Goal: Information Seeking & Learning: Learn about a topic

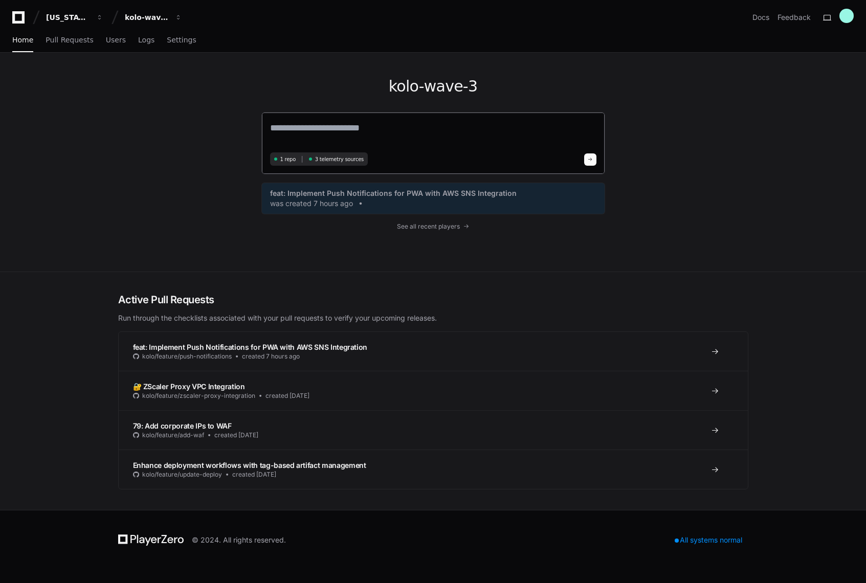
click at [312, 131] on textarea at bounding box center [433, 135] width 326 height 29
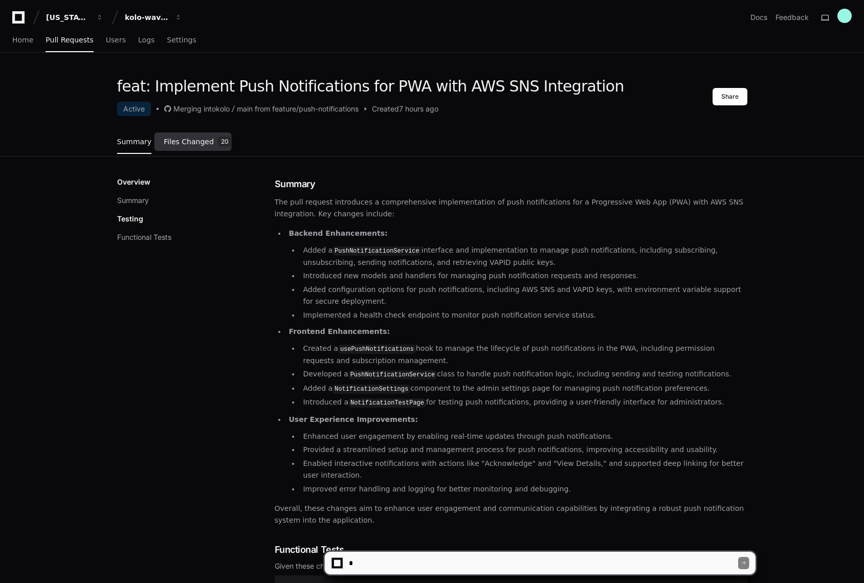
click at [180, 142] on span "Files Changed" at bounding box center [189, 142] width 50 height 6
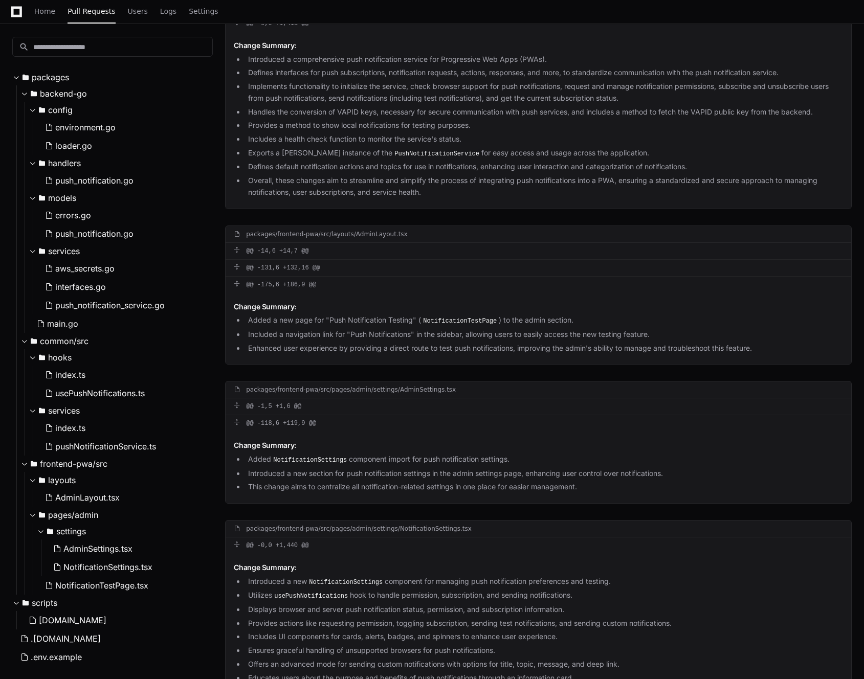
scroll to position [2233, 0]
drag, startPoint x: 378, startPoint y: 113, endPoint x: 339, endPoint y: 112, distance: 38.9
click at [339, 112] on li "Handles the conversion of VAPID keys, necessary for secure communication with p…" at bounding box center [544, 110] width 598 height 12
copy li "VAPID keys"
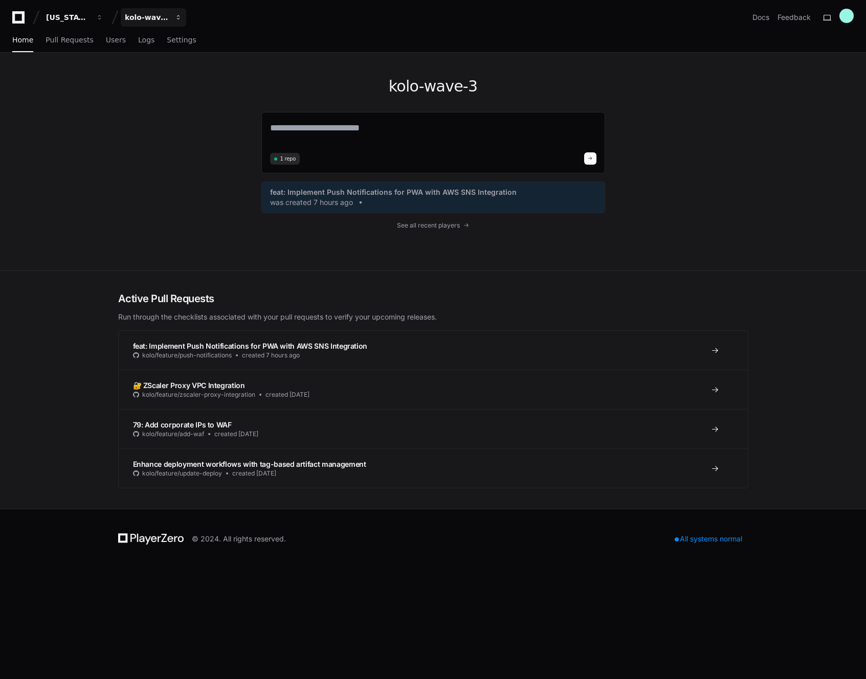
click at [103, 16] on span "button" at bounding box center [99, 17] width 7 height 7
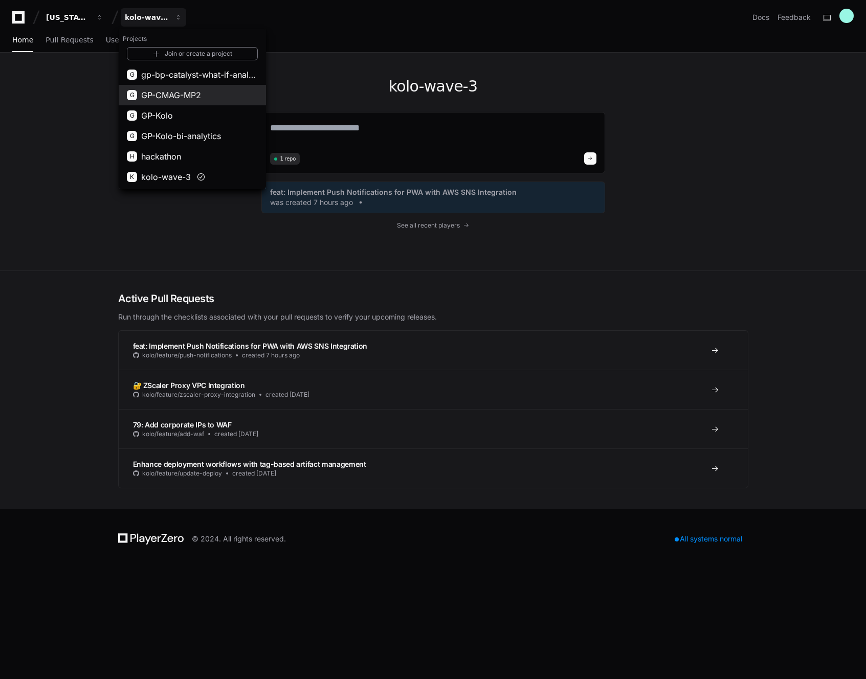
click at [170, 97] on span "GP-CMAG-MP2" at bounding box center [171, 95] width 60 height 12
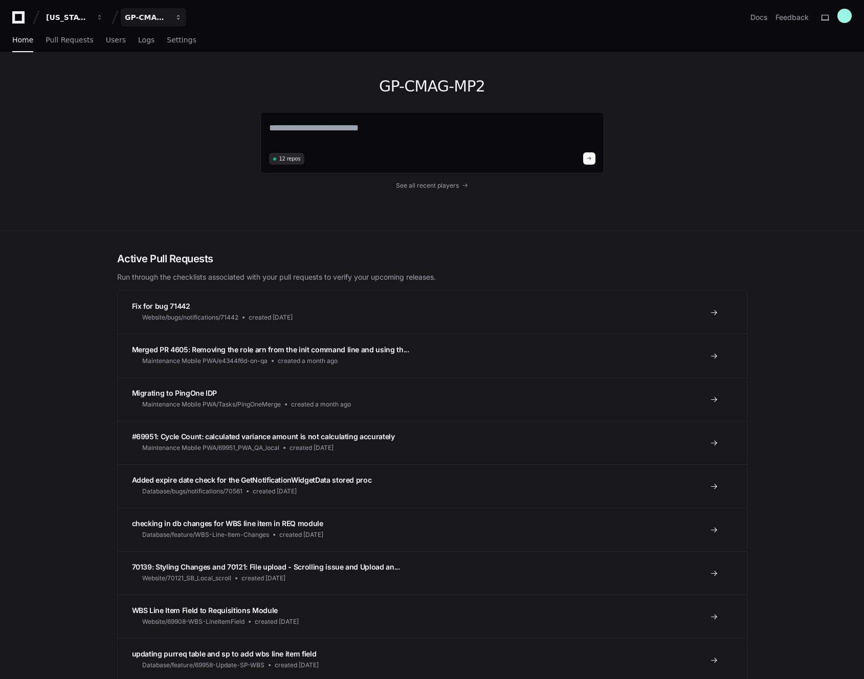
click at [90, 19] on div "GP-CMAG-MP2" at bounding box center [68, 17] width 44 height 10
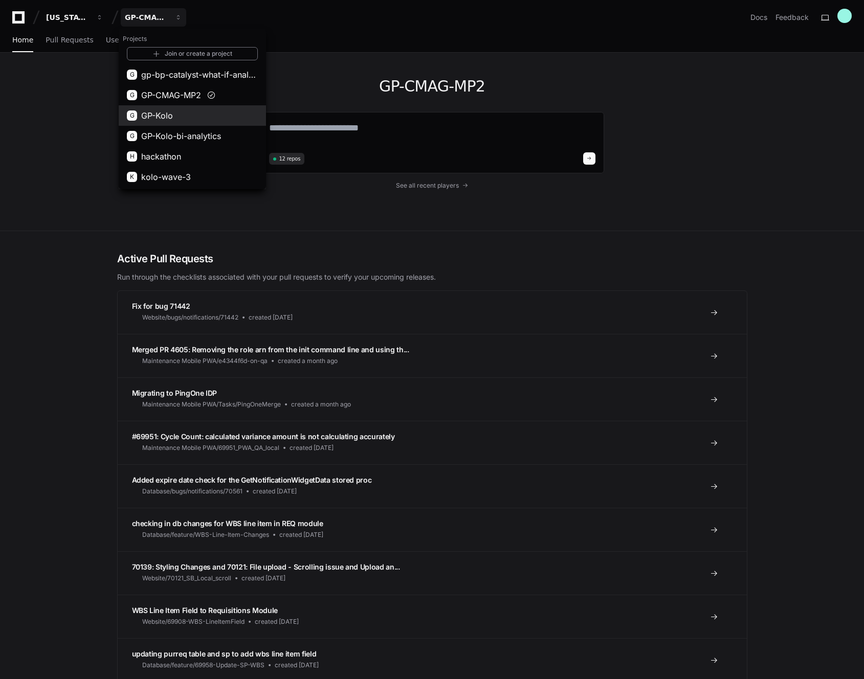
click at [178, 108] on button "G GP-Kolo" at bounding box center [192, 115] width 147 height 20
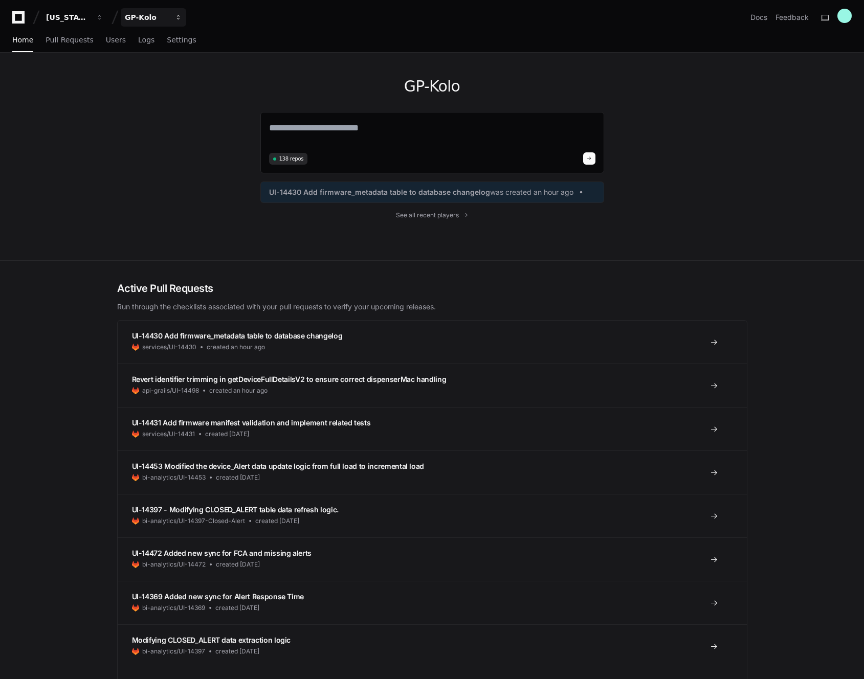
click at [171, 17] on button "GP-Kolo" at bounding box center [153, 17] width 65 height 18
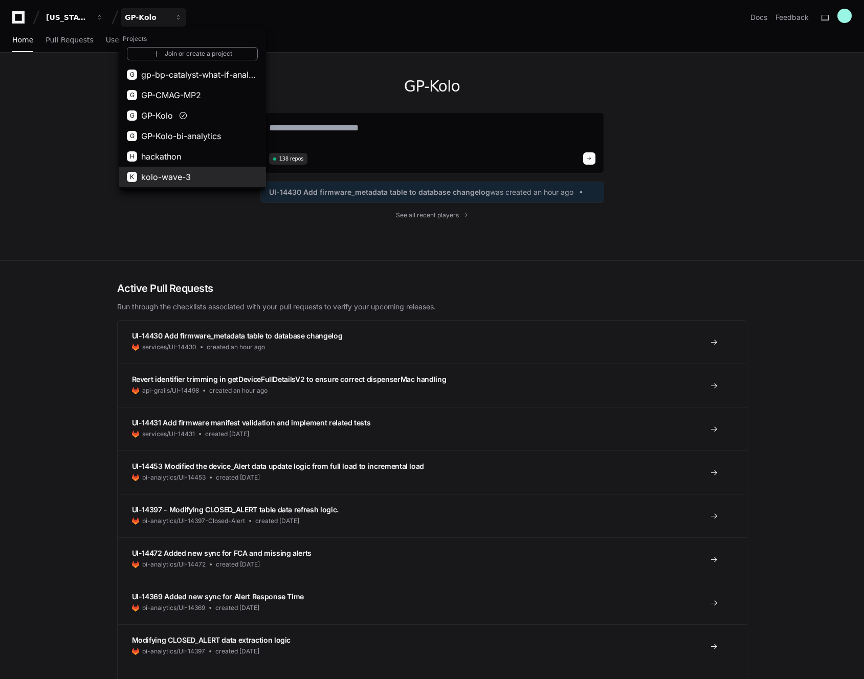
click at [165, 177] on span "kolo-wave-3" at bounding box center [166, 177] width 50 height 12
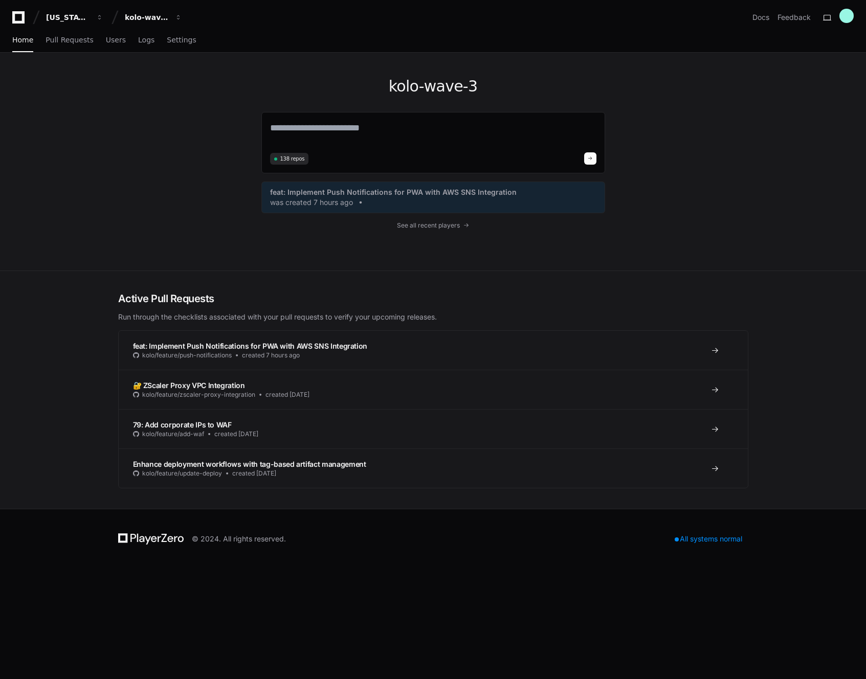
click at [163, 177] on div "kolo-wave-3 138 repos feat: Implement Push Notifications for PWA with AWS SNS I…" at bounding box center [433, 162] width 654 height 218
click at [103, 14] on span "button" at bounding box center [99, 17] width 7 height 7
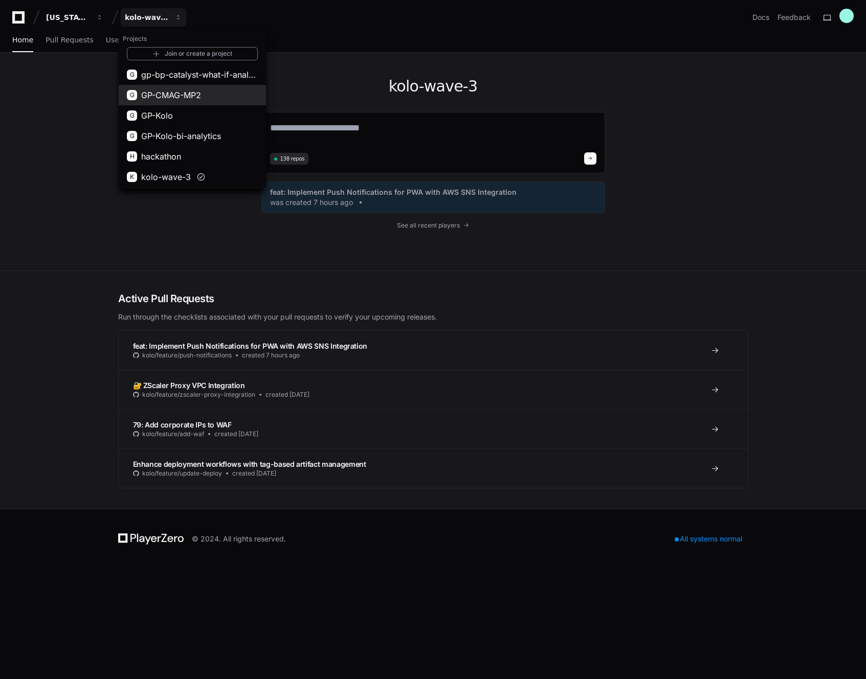
click at [170, 88] on button "G GP-CMAG-MP2" at bounding box center [192, 95] width 147 height 20
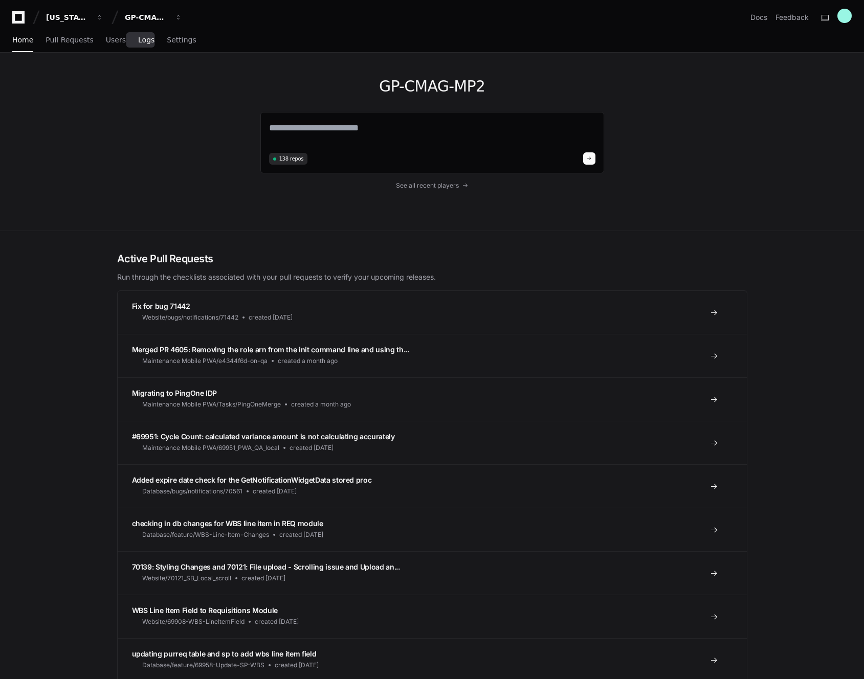
click at [139, 40] on span "Logs" at bounding box center [146, 40] width 16 height 6
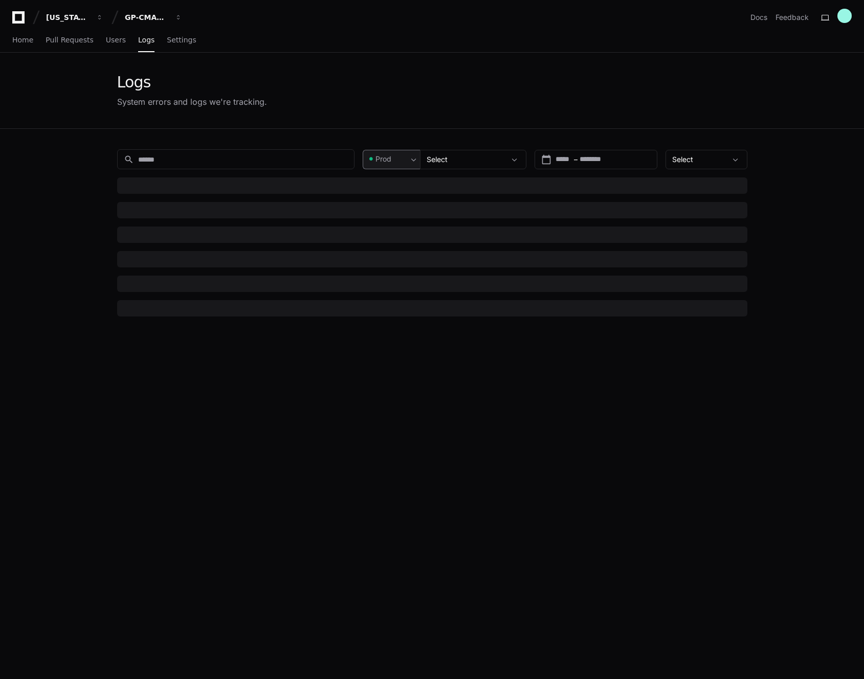
click at [411, 156] on span at bounding box center [414, 159] width 10 height 10
click at [411, 119] on div at bounding box center [432, 339] width 864 height 679
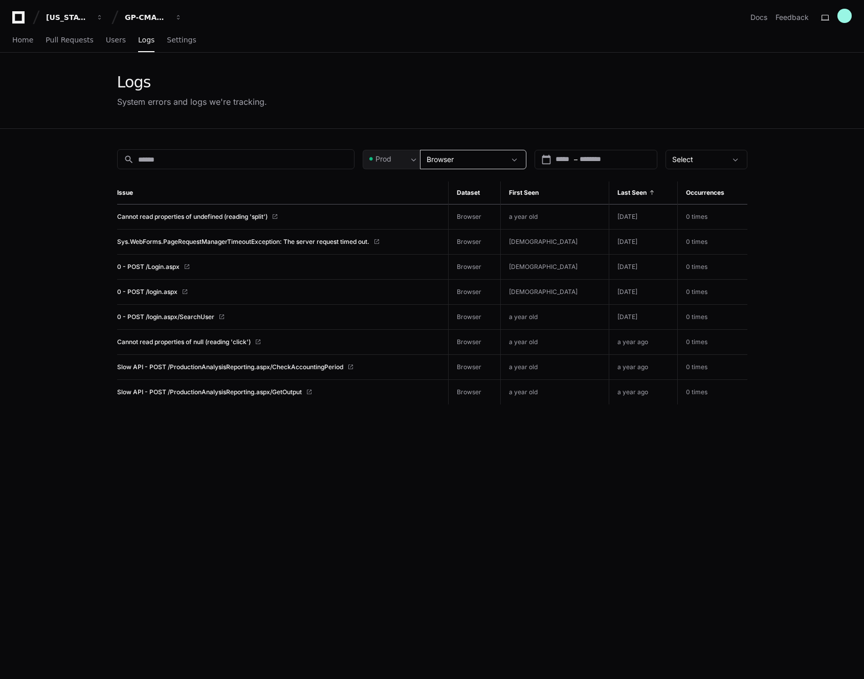
click at [460, 161] on div "Browser" at bounding box center [465, 159] width 79 height 10
click at [411, 161] on div at bounding box center [432, 339] width 864 height 679
click at [646, 190] on div "Last Seen" at bounding box center [643, 193] width 52 height 8
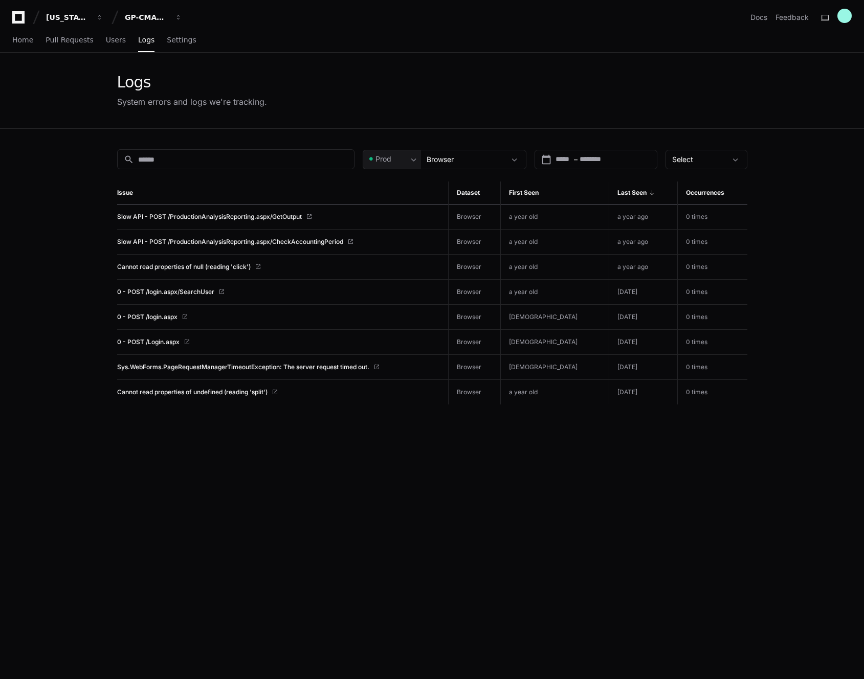
click at [646, 183] on th "Last Seen" at bounding box center [642, 193] width 69 height 23
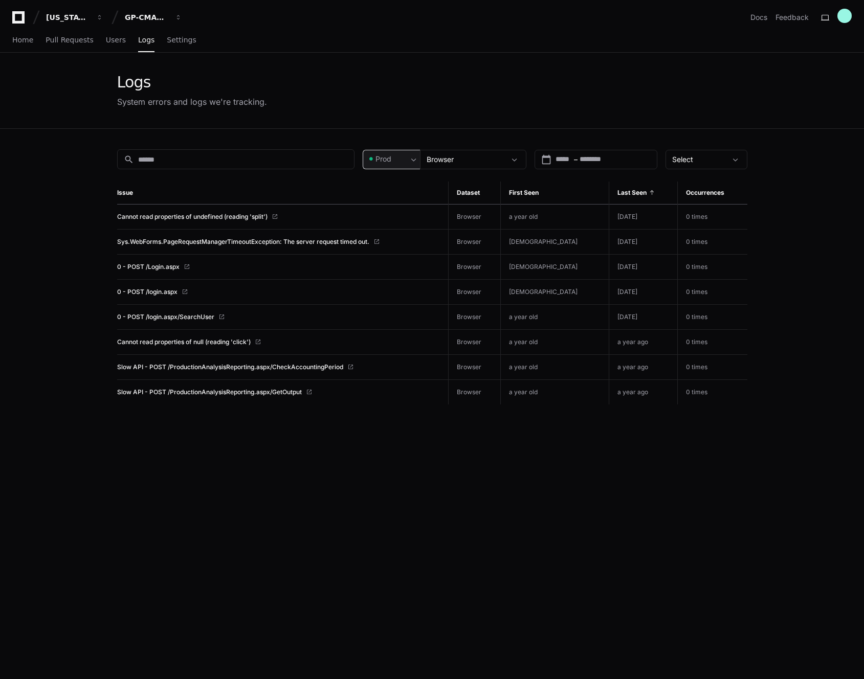
click at [404, 158] on div "Prod" at bounding box center [387, 159] width 40 height 10
click at [403, 210] on span "Pre-Prod" at bounding box center [395, 213] width 30 height 10
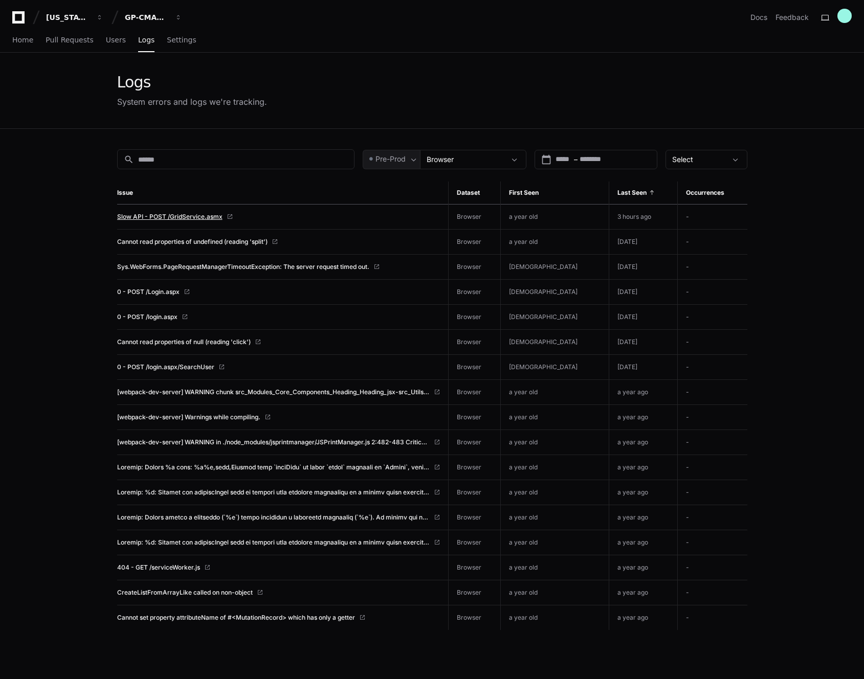
click at [200, 219] on span "Slow API - POST /GridService.asmx" at bounding box center [169, 217] width 105 height 8
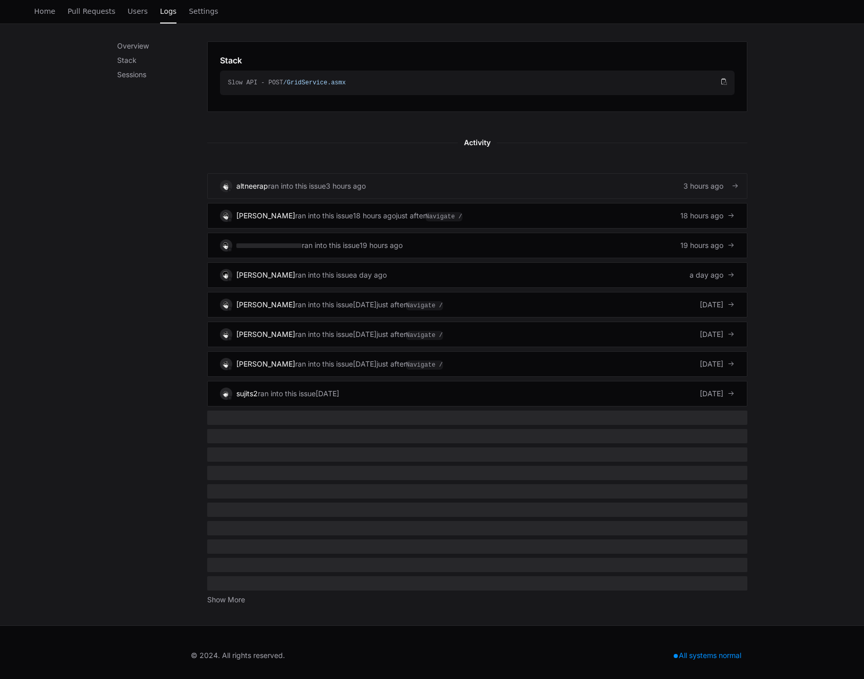
scroll to position [348, 0]
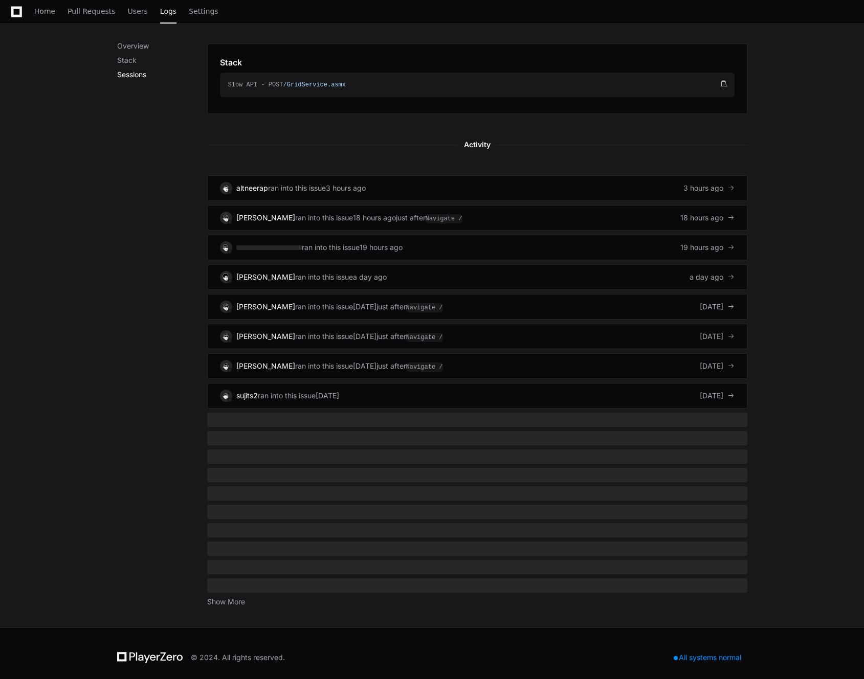
click at [128, 74] on p "Sessions" at bounding box center [162, 75] width 90 height 10
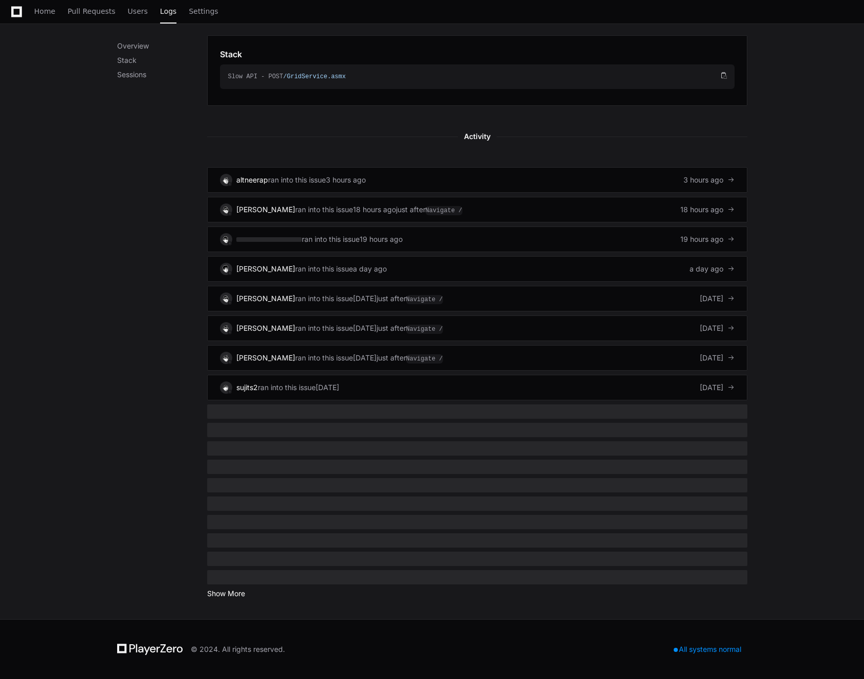
click at [240, 591] on button "Show More" at bounding box center [226, 593] width 38 height 10
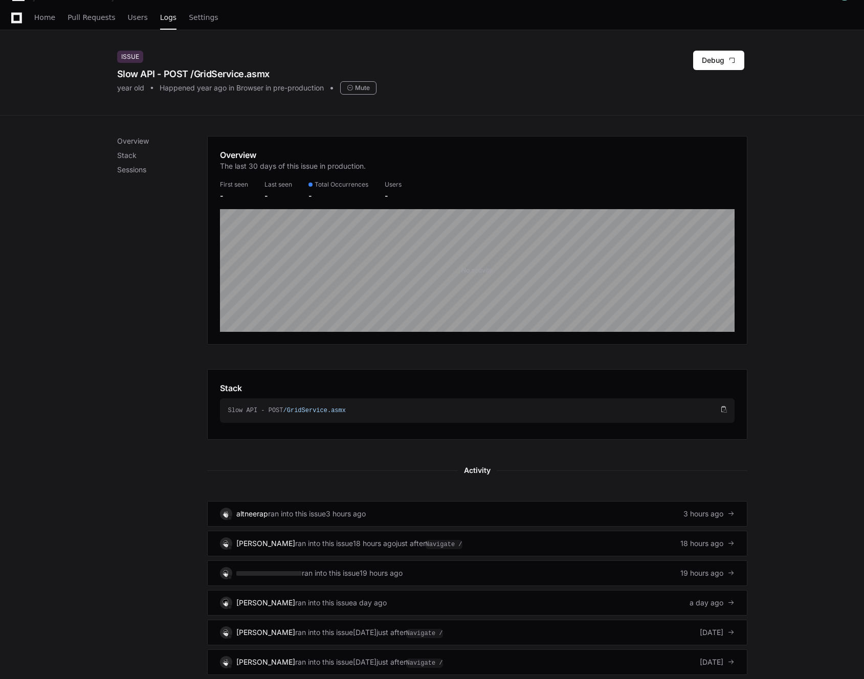
scroll to position [0, 0]
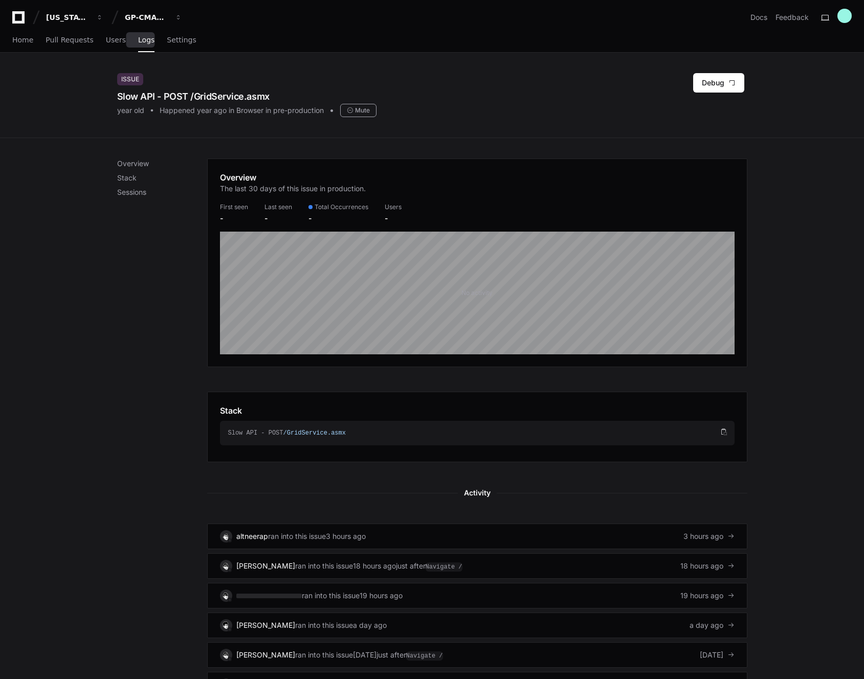
click at [138, 42] on span "Logs" at bounding box center [146, 40] width 16 height 6
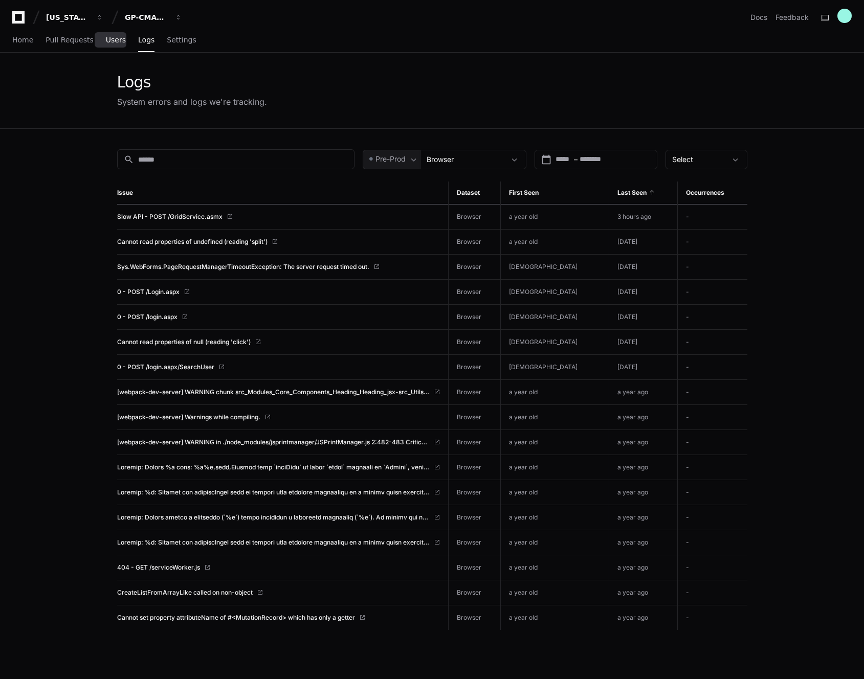
click at [115, 40] on span "Users" at bounding box center [116, 40] width 20 height 6
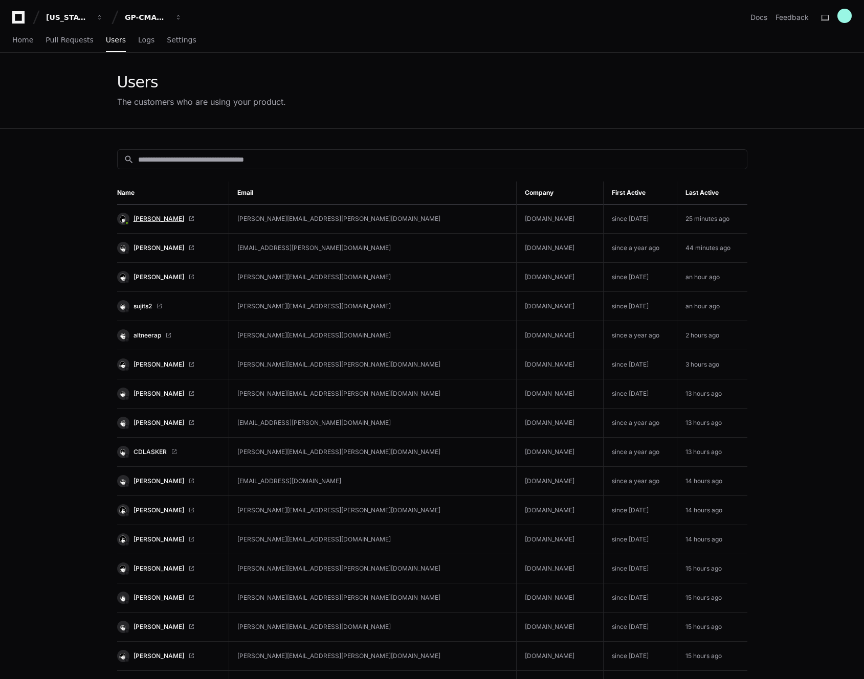
click at [178, 216] on span "Fernando Rosales" at bounding box center [158, 219] width 51 height 8
click at [139, 42] on span "Logs" at bounding box center [146, 40] width 16 height 6
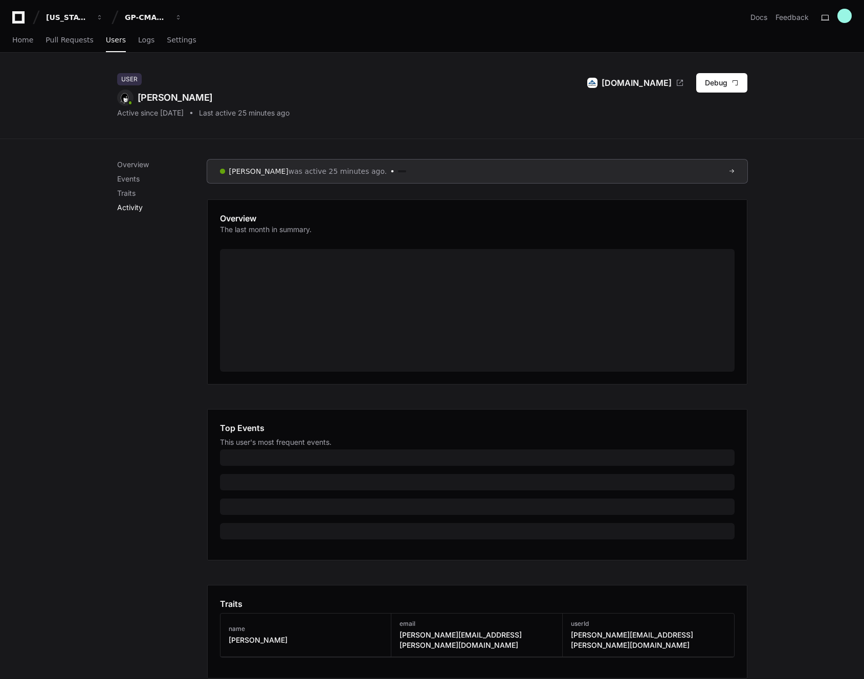
click at [142, 208] on p "Activity" at bounding box center [162, 207] width 90 height 10
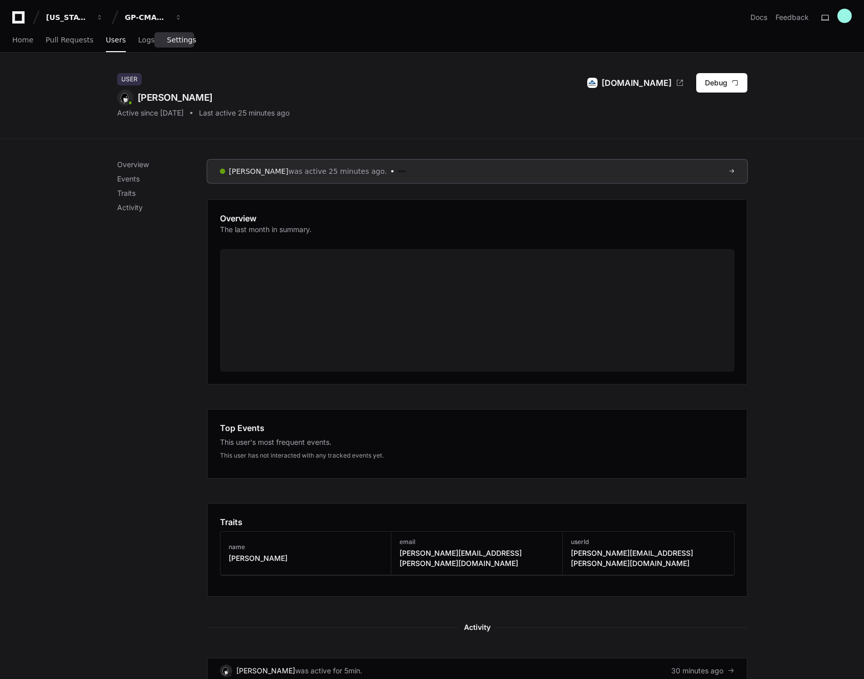
click at [182, 42] on span "Settings" at bounding box center [181, 40] width 29 height 6
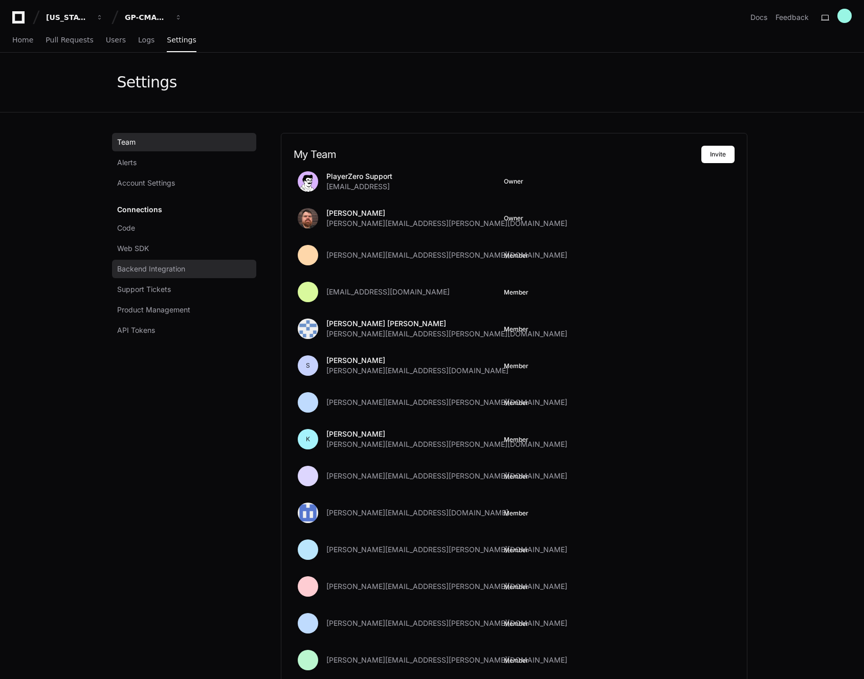
click at [158, 268] on span "Backend Integration" at bounding box center [151, 269] width 68 height 10
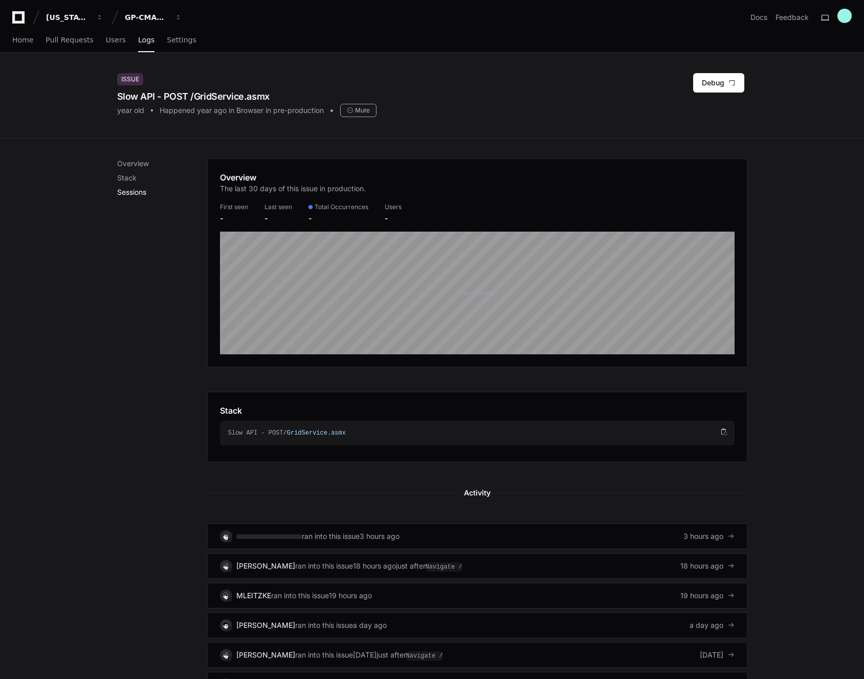
click at [142, 193] on p "Sessions" at bounding box center [162, 192] width 90 height 10
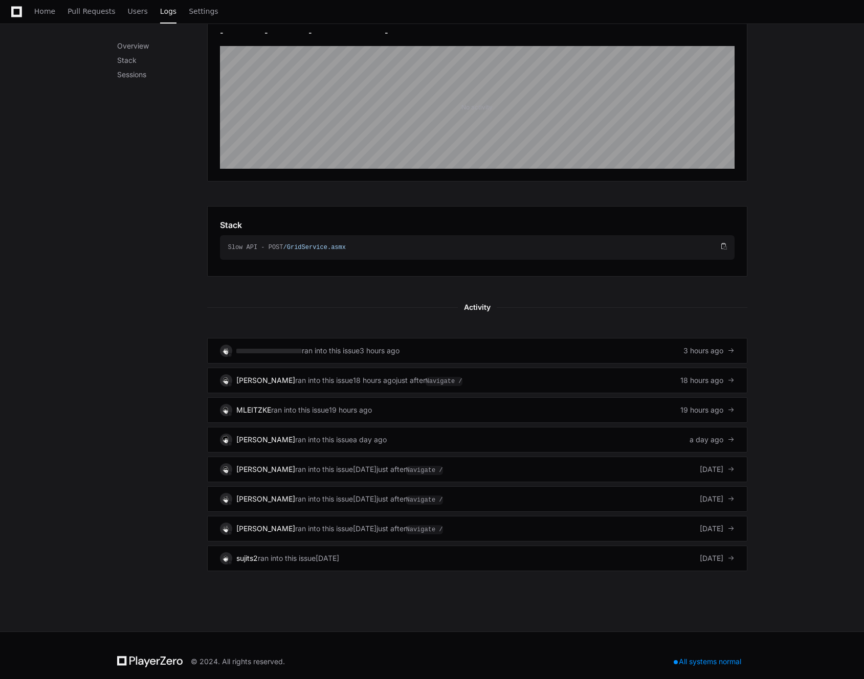
scroll to position [198, 0]
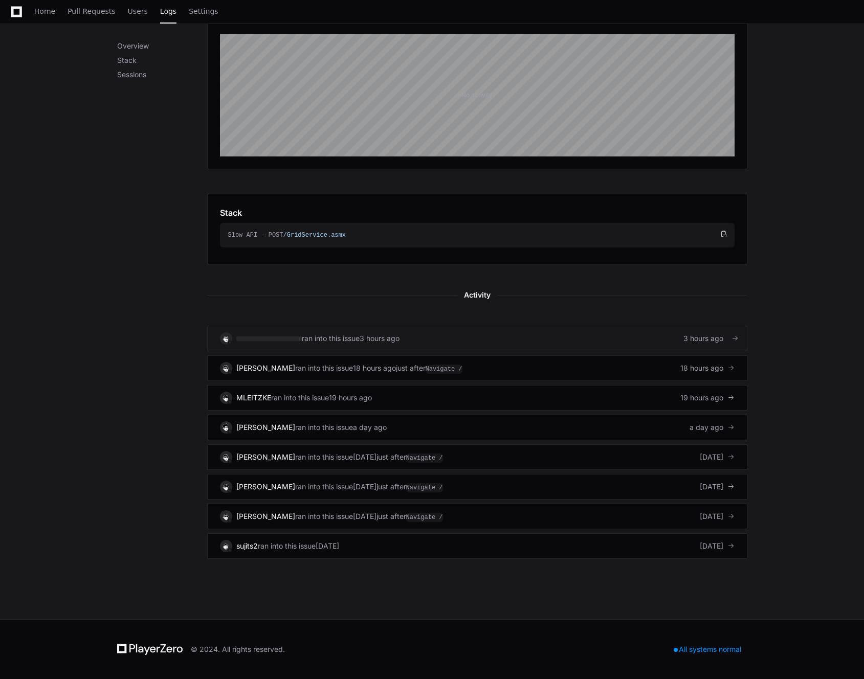
click at [424, 338] on div "ran into this issue 3 hours ago 3 hours ago" at bounding box center [477, 338] width 514 height 12
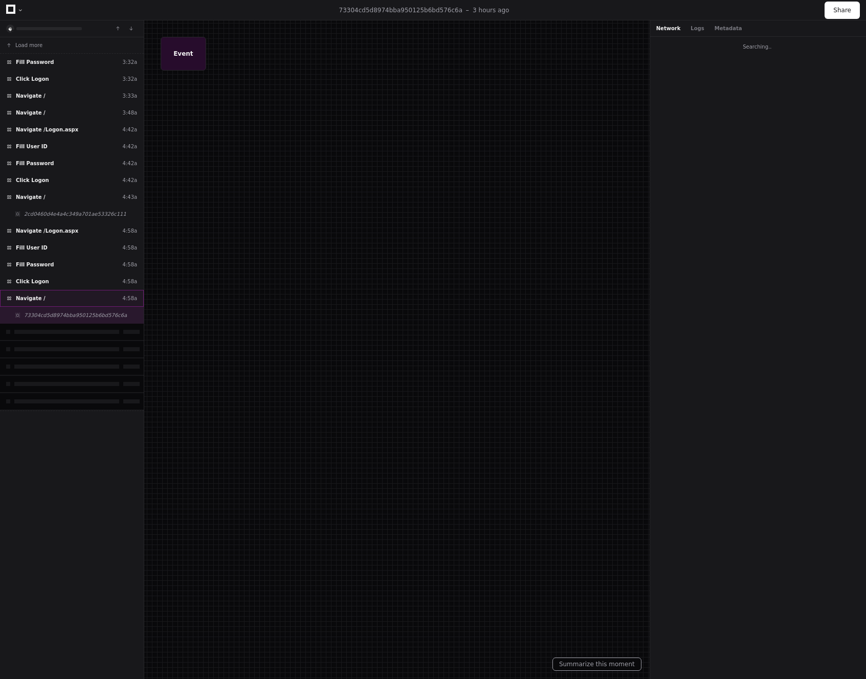
click at [86, 293] on div "Navigate / 4:58a" at bounding box center [72, 298] width 144 height 17
click at [85, 286] on div "Click Logon 4:58a" at bounding box center [72, 281] width 144 height 17
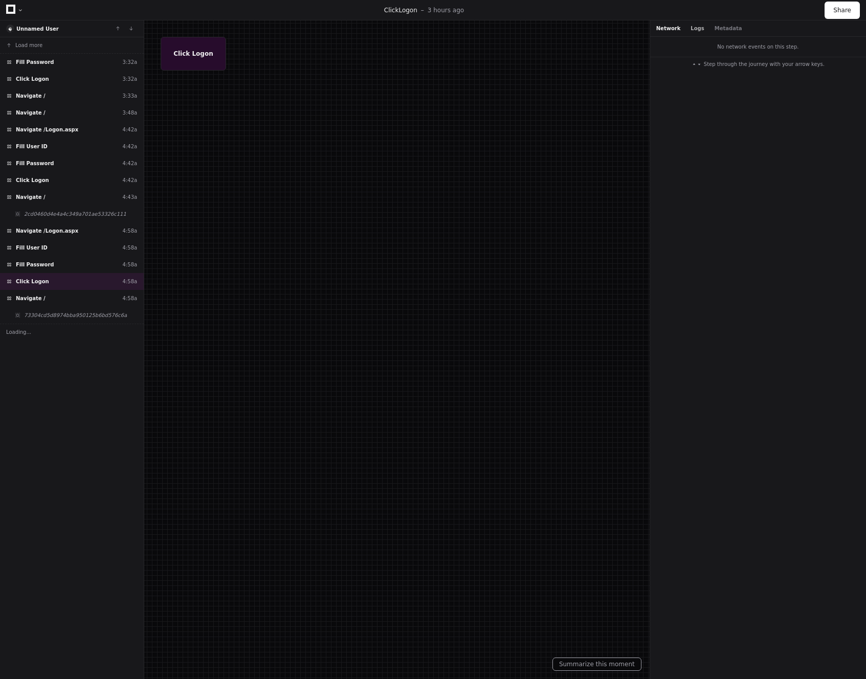
click at [699, 26] on button "Logs" at bounding box center [696, 29] width 13 height 8
click at [728, 27] on button "Metadata" at bounding box center [728, 29] width 28 height 8
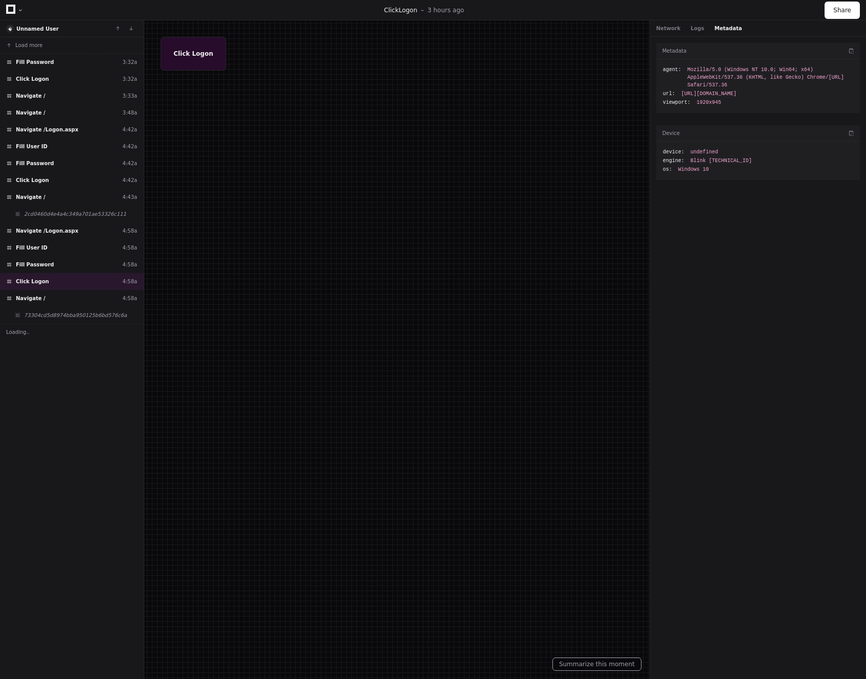
click at [678, 25] on div "Network Logs Metadata" at bounding box center [699, 29] width 86 height 8
click at [27, 43] on span "Load more" at bounding box center [28, 45] width 27 height 8
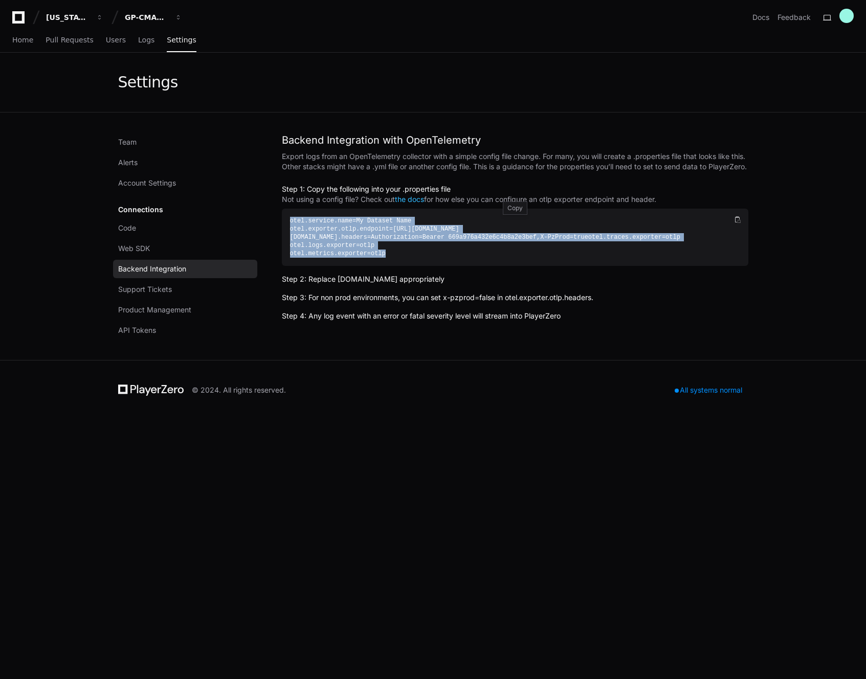
drag, startPoint x: 509, startPoint y: 238, endPoint x: 449, endPoint y: 239, distance: 59.3
click at [449, 239] on div "otel.service. name =My Dataset Name otel.exporter.otlp. endpoint =https://sdk.p…" at bounding box center [511, 237] width 442 height 41
